Goal: Task Accomplishment & Management: Complete application form

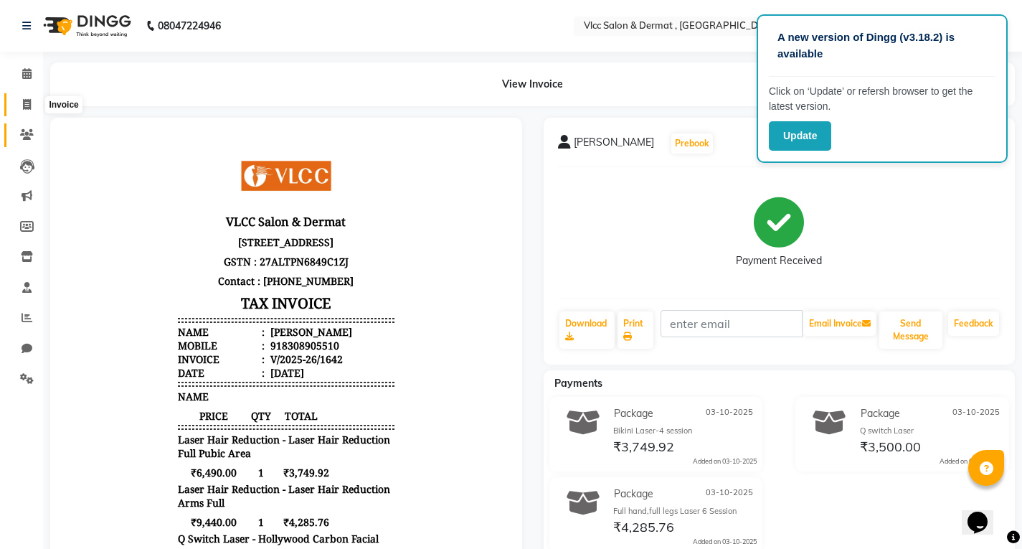
drag, startPoint x: 29, startPoint y: 98, endPoint x: 31, endPoint y: 138, distance: 40.2
click at [29, 99] on icon at bounding box center [27, 104] width 8 height 11
select select "service"
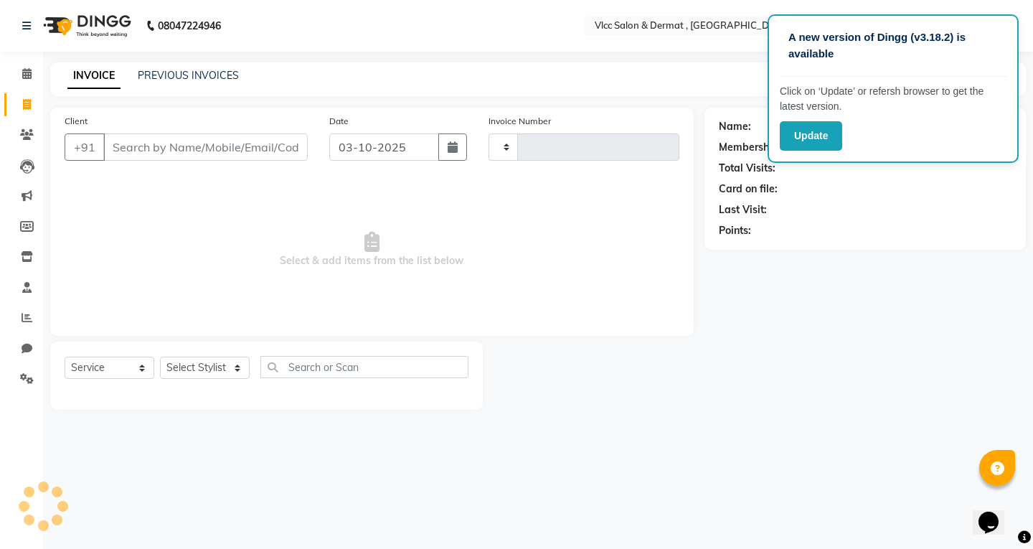
type input "1643"
select select "5256"
drag, startPoint x: 229, startPoint y: 143, endPoint x: 327, endPoint y: 199, distance: 113.0
click at [228, 143] on input "Client" at bounding box center [205, 146] width 204 height 27
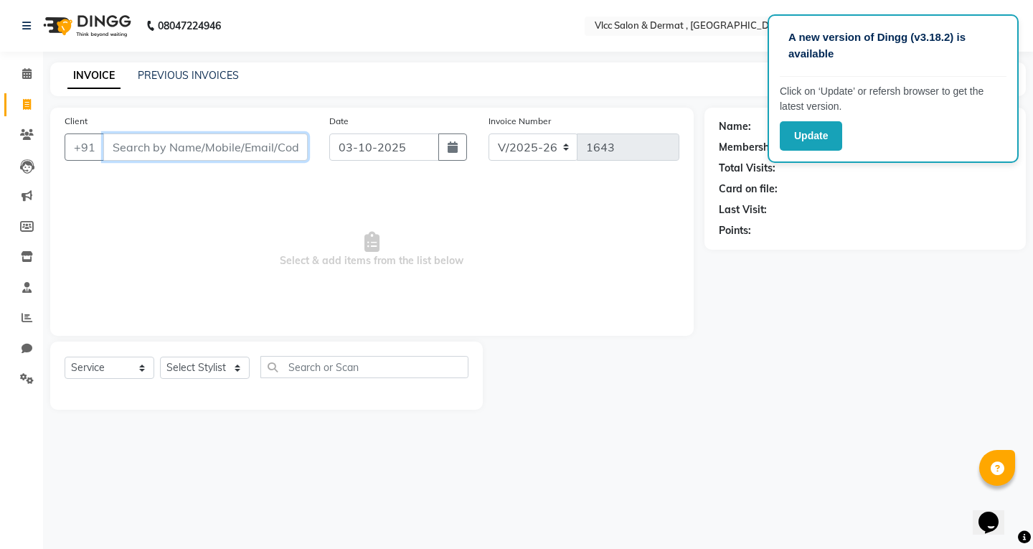
click at [252, 143] on input "Client" at bounding box center [205, 146] width 204 height 27
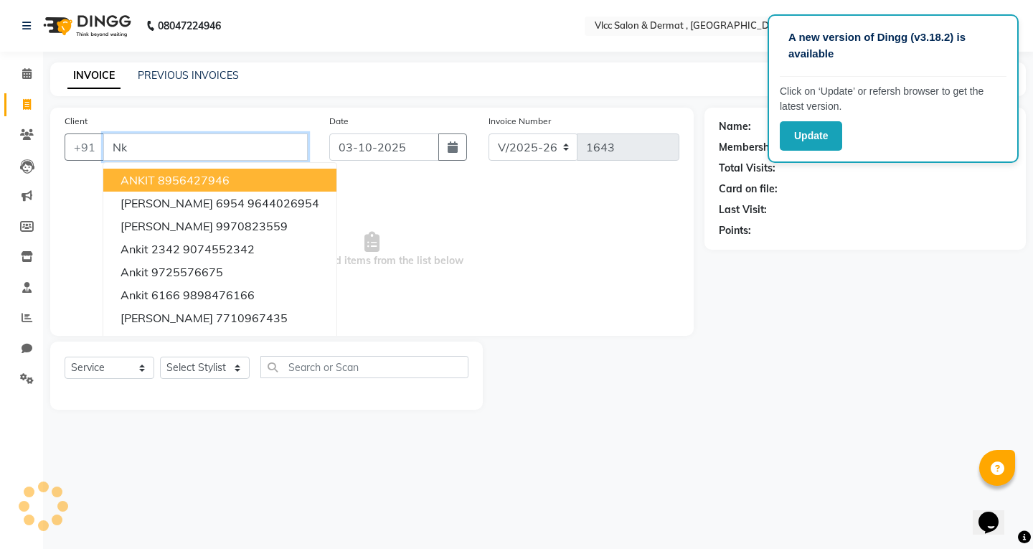
type input "N"
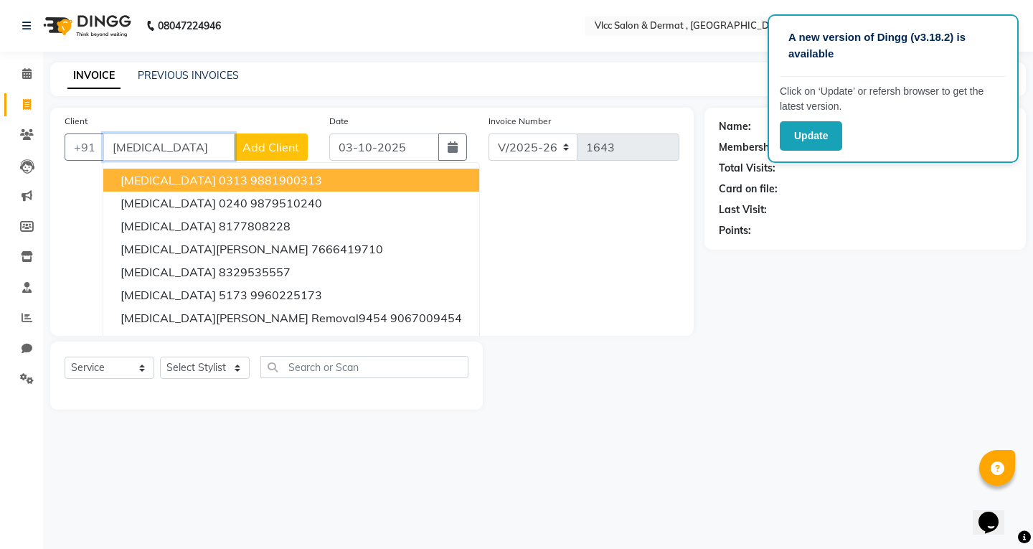
click at [250, 180] on ngb-highlight "9881900313" at bounding box center [286, 180] width 72 height 14
type input "9881900313"
